Goal: Task Accomplishment & Management: Manage account settings

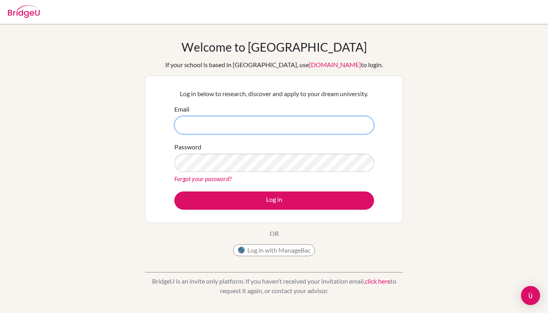
type input "[EMAIL_ADDRESS][DOMAIN_NAME]"
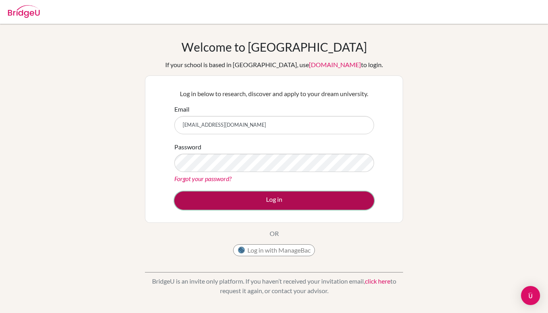
click at [264, 197] on button "Log in" at bounding box center [274, 200] width 200 height 18
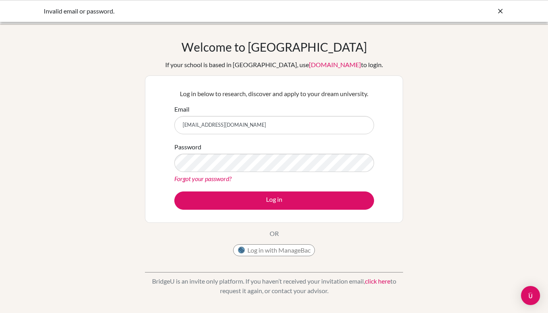
drag, startPoint x: 266, startPoint y: 123, endPoint x: 167, endPoint y: 125, distance: 98.9
click at [167, 125] on div "Log in below to research, discover and apply to your dream university. Email ba…" at bounding box center [274, 148] width 258 height 147
type input "[EMAIL_ADDRESS][DOMAIN_NAME]"
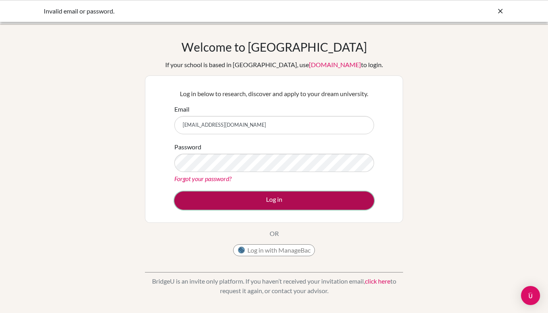
click at [239, 191] on button "Log in" at bounding box center [274, 200] width 200 height 18
click at [273, 201] on button "Log in" at bounding box center [274, 200] width 200 height 18
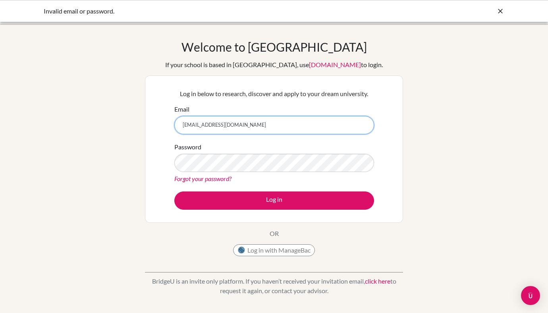
click at [253, 130] on input "[EMAIL_ADDRESS][DOMAIN_NAME]" at bounding box center [274, 125] width 200 height 18
